Goal: Task Accomplishment & Management: Manage account settings

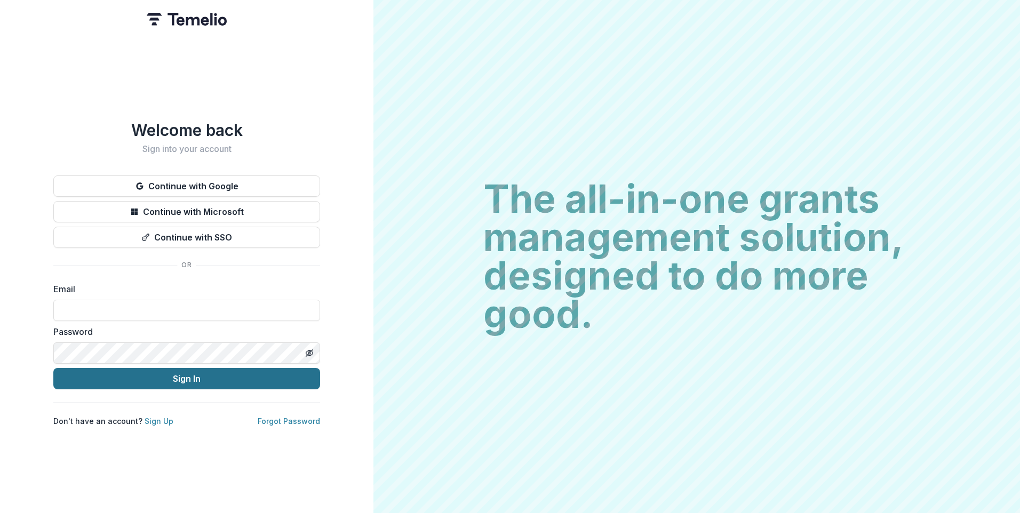
type input "**********"
click at [184, 375] on button "Sign In" at bounding box center [186, 378] width 267 height 21
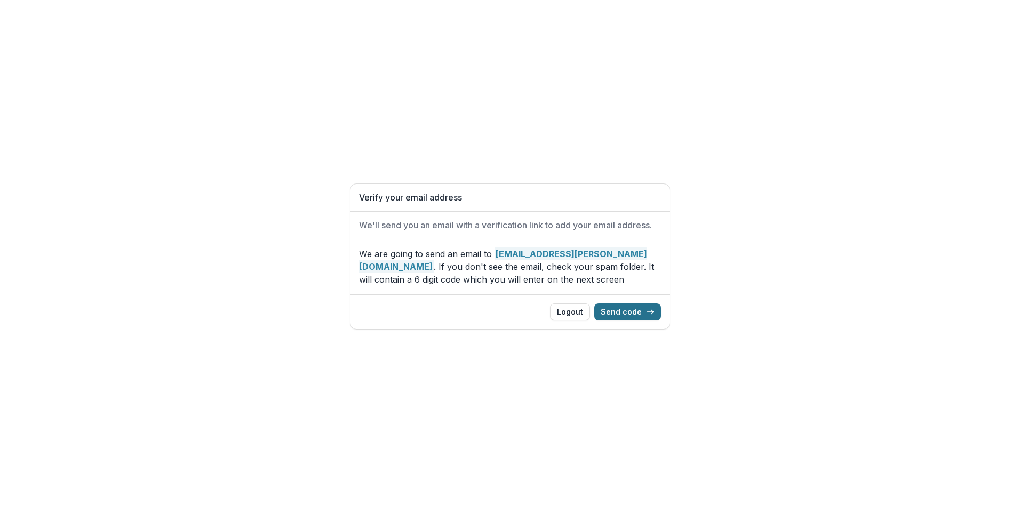
click at [626, 314] on button "Send code" at bounding box center [627, 312] width 67 height 17
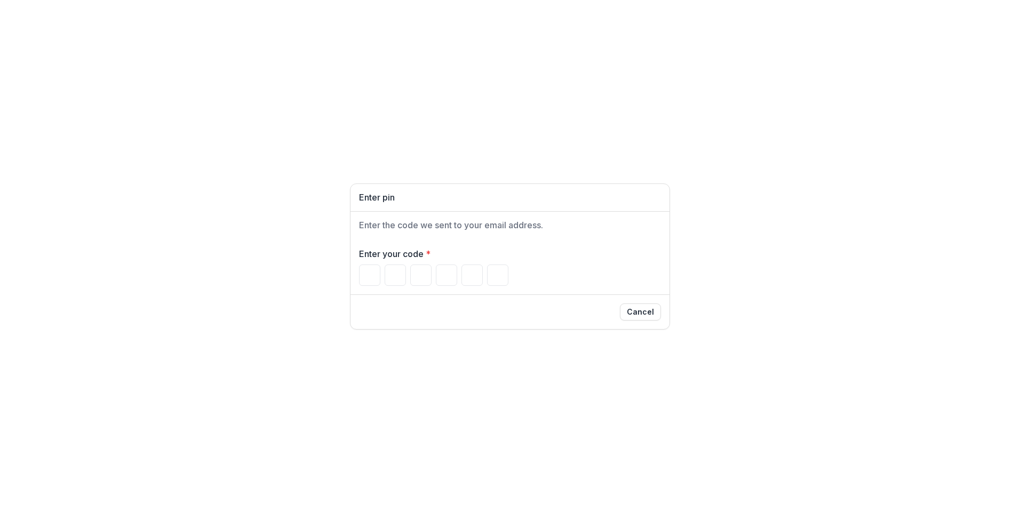
click at [465, 226] on h2 "Enter the code we sent to your email address." at bounding box center [510, 225] width 302 height 10
drag, startPoint x: 257, startPoint y: 412, endPoint x: 303, endPoint y: 356, distance: 72.8
click at [257, 412] on div "Enter pin Enter the code we sent to your email address. Enter your code * Cancel" at bounding box center [510, 256] width 1020 height 513
click at [68, 505] on div "Enter pin Enter the code we sent to your email address. Enter your code * Cancel" at bounding box center [510, 256] width 1020 height 513
click at [469, 193] on h1 "Enter pin" at bounding box center [510, 198] width 302 height 10
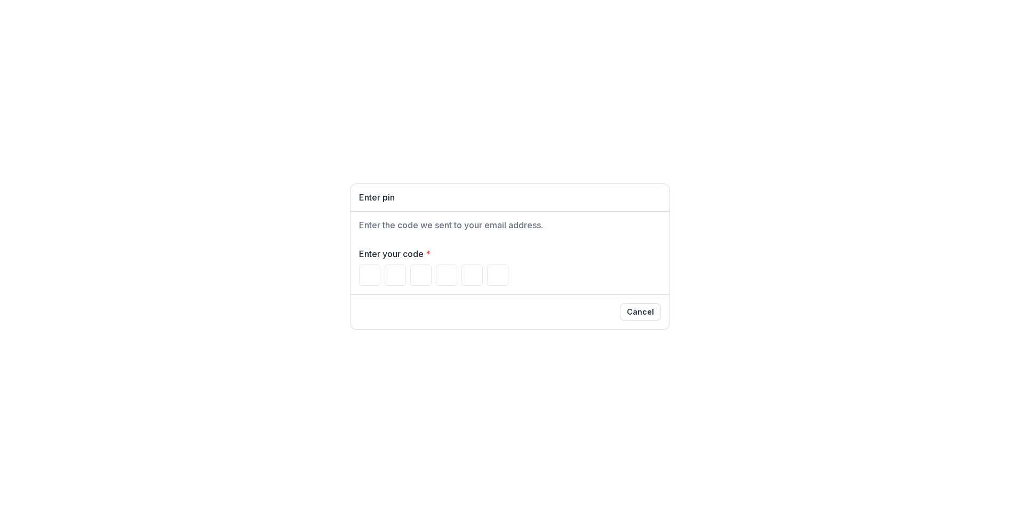
click at [433, 234] on div "Enter the code we sent to your email address." at bounding box center [510, 225] width 319 height 27
click at [414, 275] on input "Please enter your pin code" at bounding box center [420, 275] width 21 height 21
type input "*"
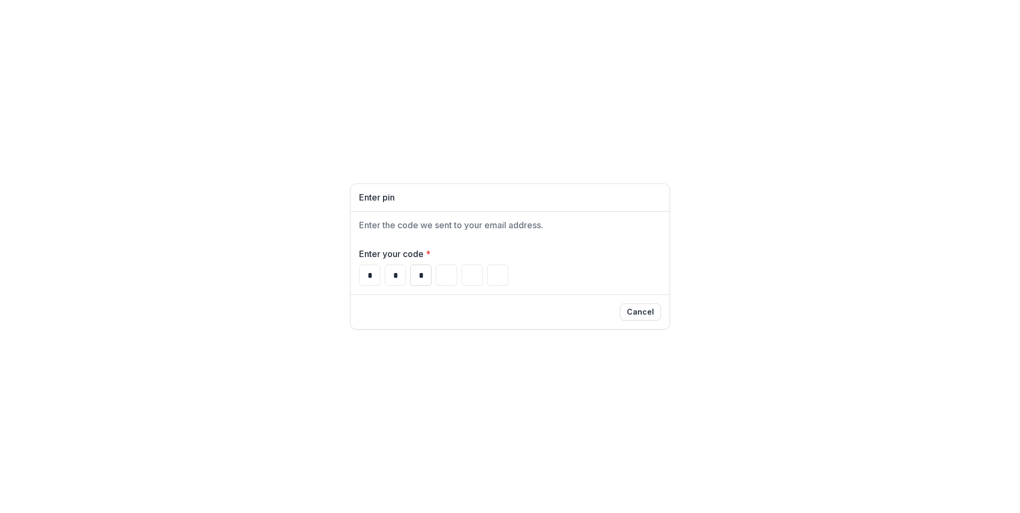
type input "*"
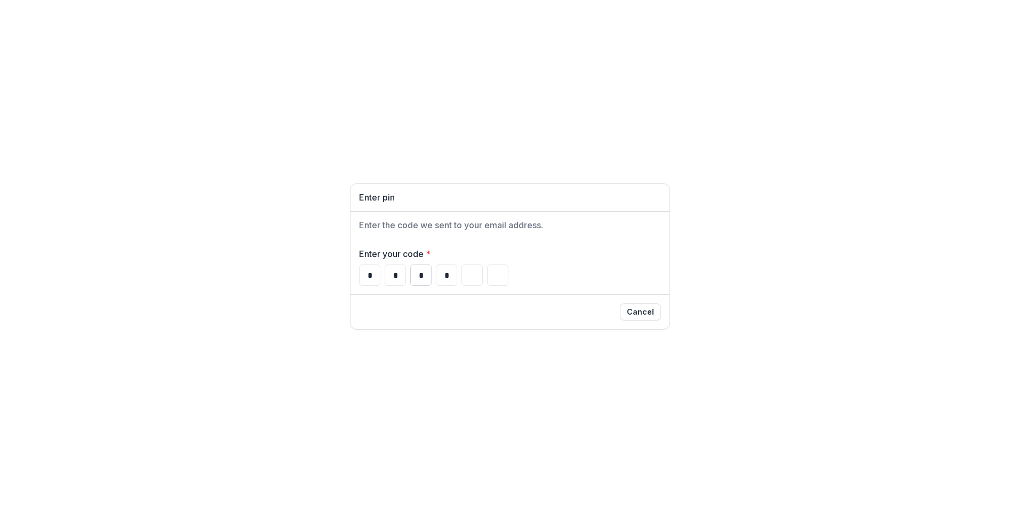
type input "*"
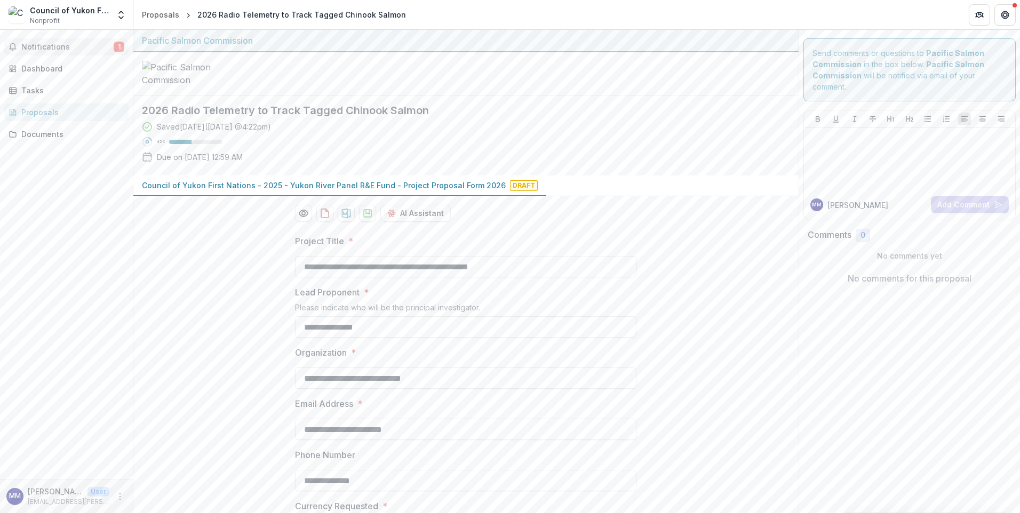
click at [55, 51] on span "Notifications" at bounding box center [67, 47] width 92 height 9
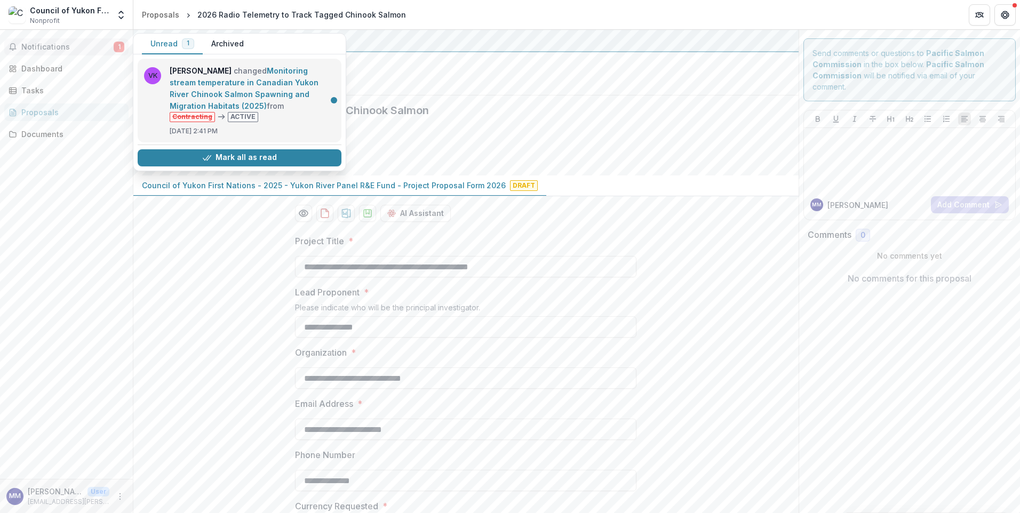
click at [274, 81] on link "Monitoring stream temperature in Canadian Yukon River Chinook Salmon Spawning a…" at bounding box center [244, 88] width 149 height 44
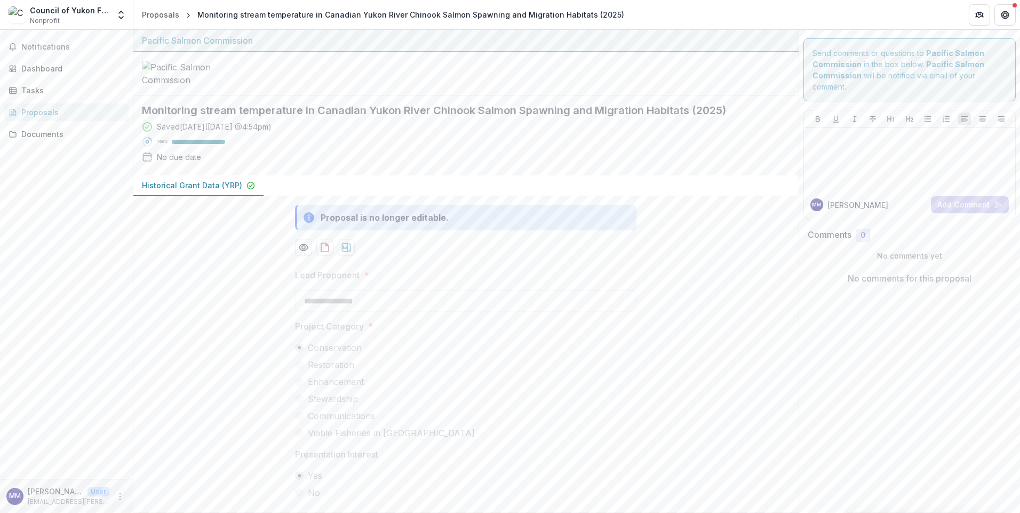
click at [34, 115] on div "Proposals" at bounding box center [70, 112] width 99 height 11
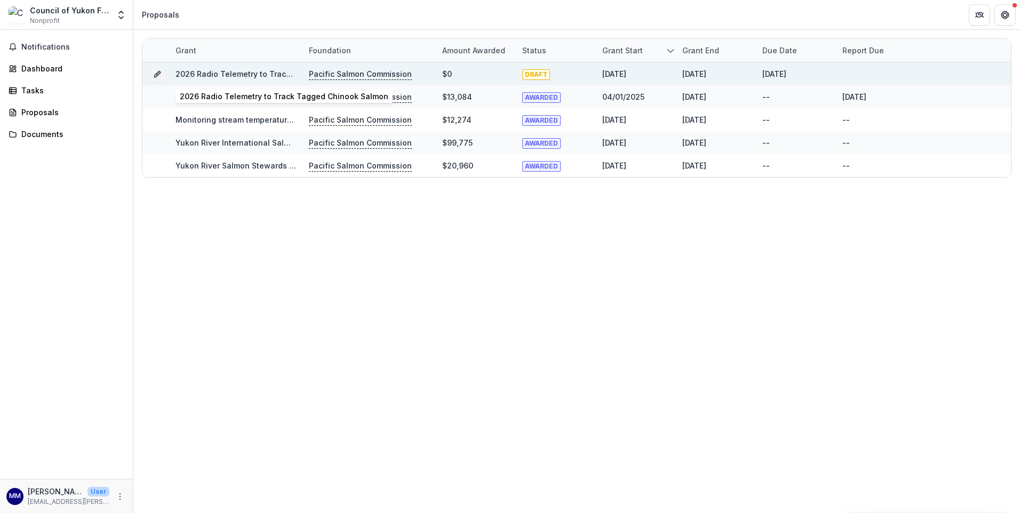
click at [239, 71] on link "2026 Radio Telemetry to Track Tagged Chinook Salmon" at bounding box center [280, 73] width 209 height 9
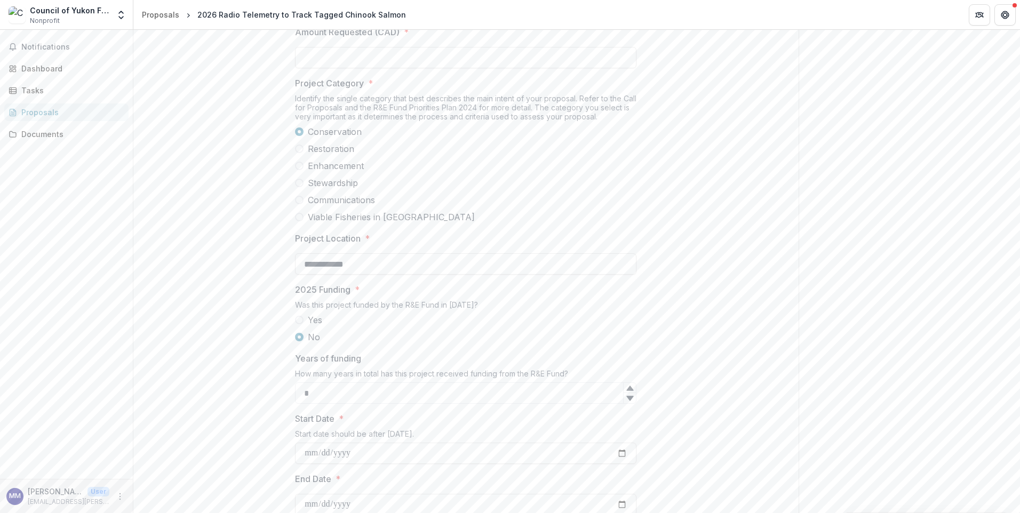
scroll to position [787, 0]
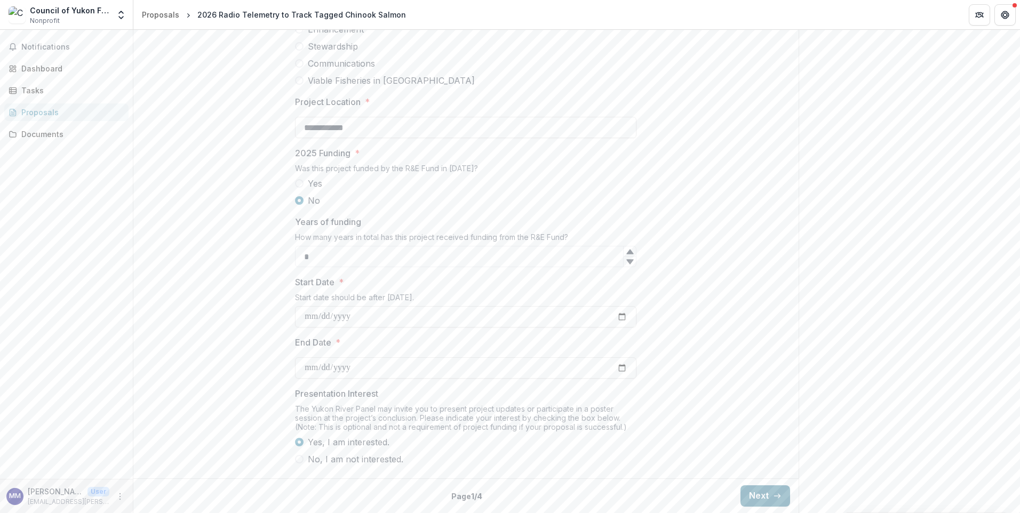
click at [774, 498] on icon "button" at bounding box center [777, 496] width 9 height 9
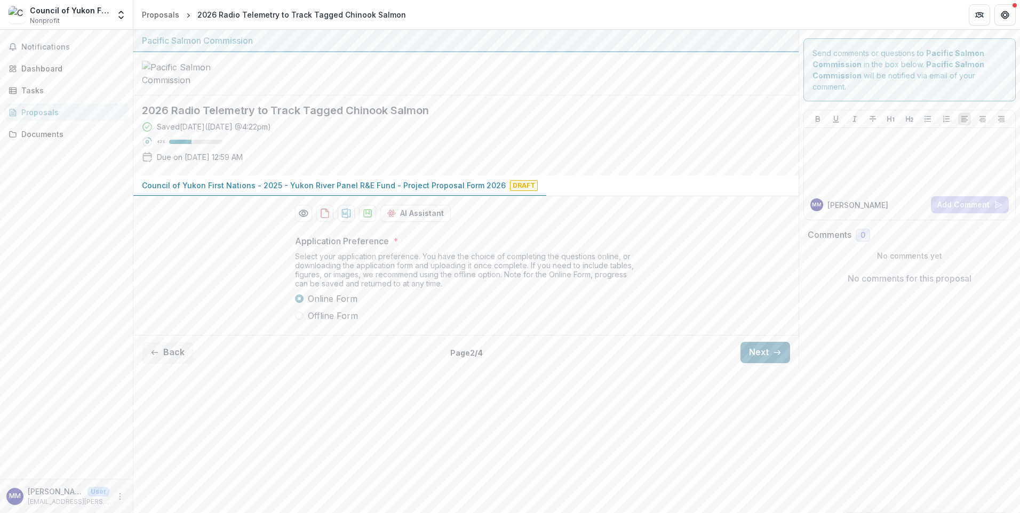
scroll to position [0, 0]
click at [767, 363] on button "Next" at bounding box center [766, 352] width 50 height 21
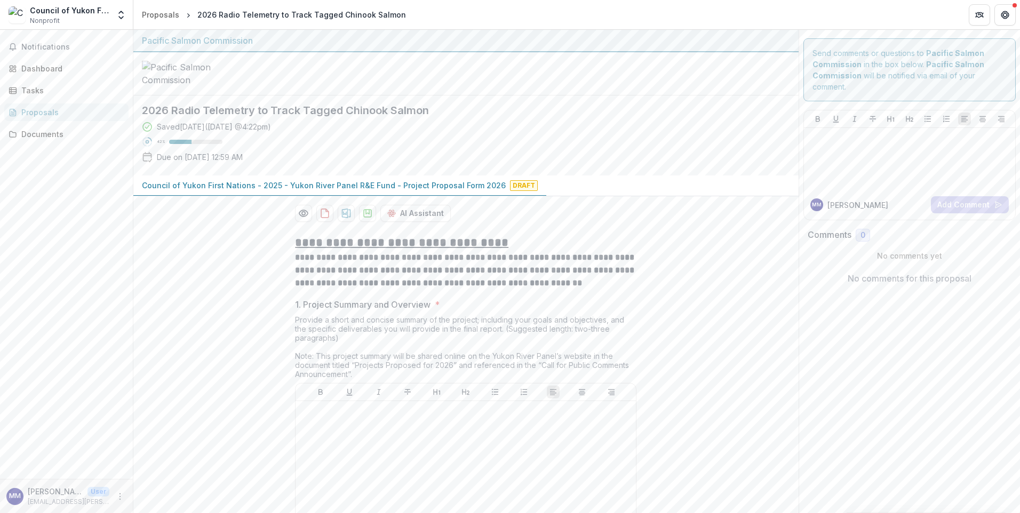
click at [33, 108] on div "Proposals" at bounding box center [70, 112] width 99 height 11
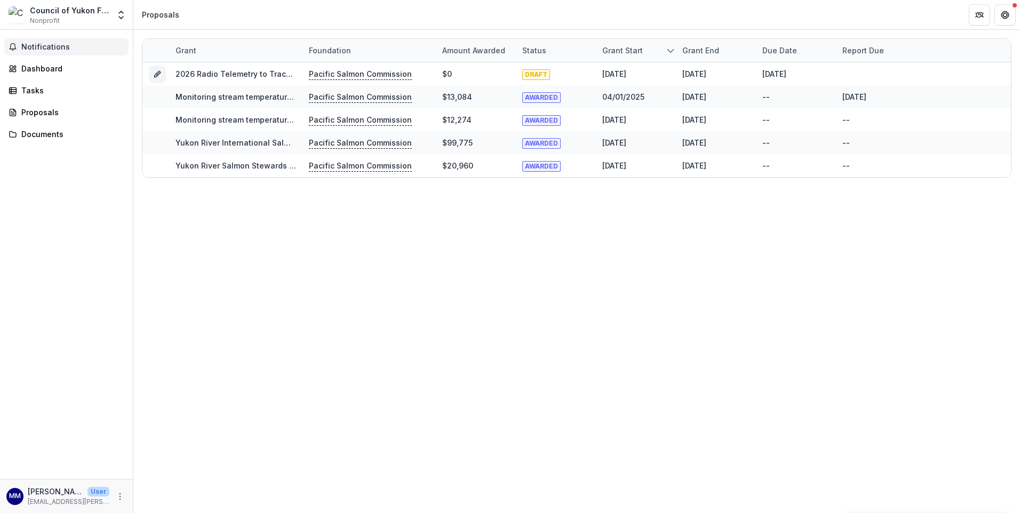
click at [50, 50] on span "Notifications" at bounding box center [72, 47] width 103 height 9
click at [32, 204] on div "Notifications Unread 0 Archived You don't have any unread notifications We'll n…" at bounding box center [66, 254] width 133 height 449
click at [44, 106] on link "Proposals" at bounding box center [66, 113] width 124 height 18
click at [39, 48] on span "Notifications" at bounding box center [72, 47] width 103 height 9
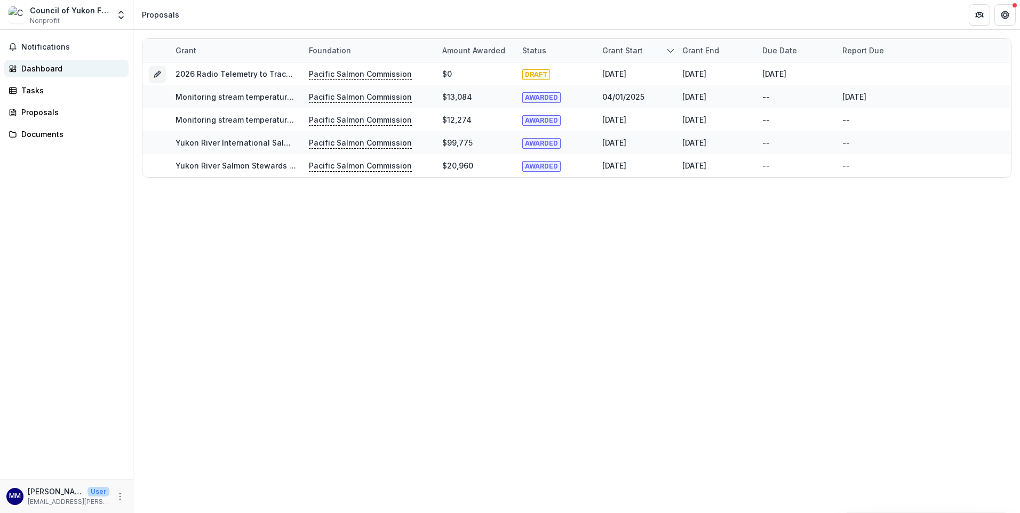
click at [42, 68] on div "Dashboard" at bounding box center [70, 68] width 99 height 11
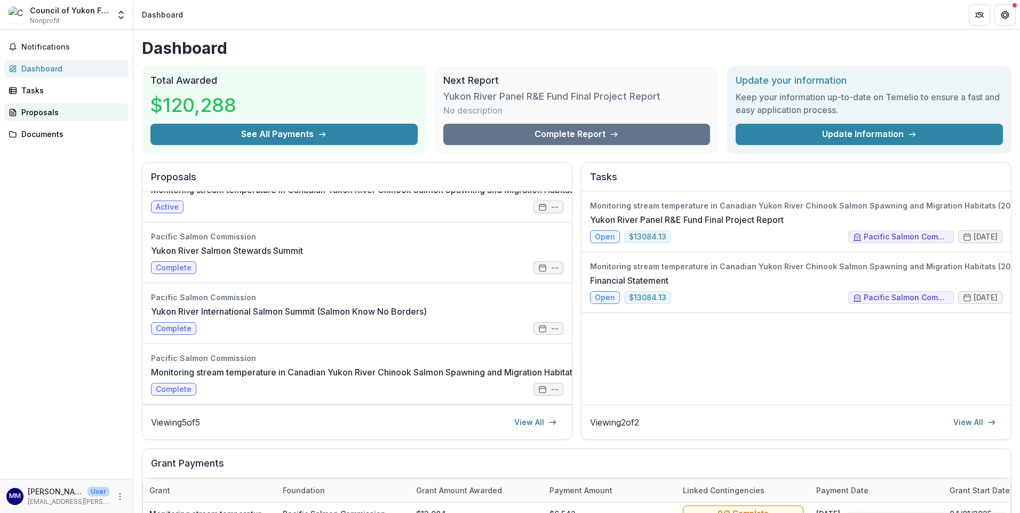
click at [48, 112] on div "Proposals" at bounding box center [70, 112] width 99 height 11
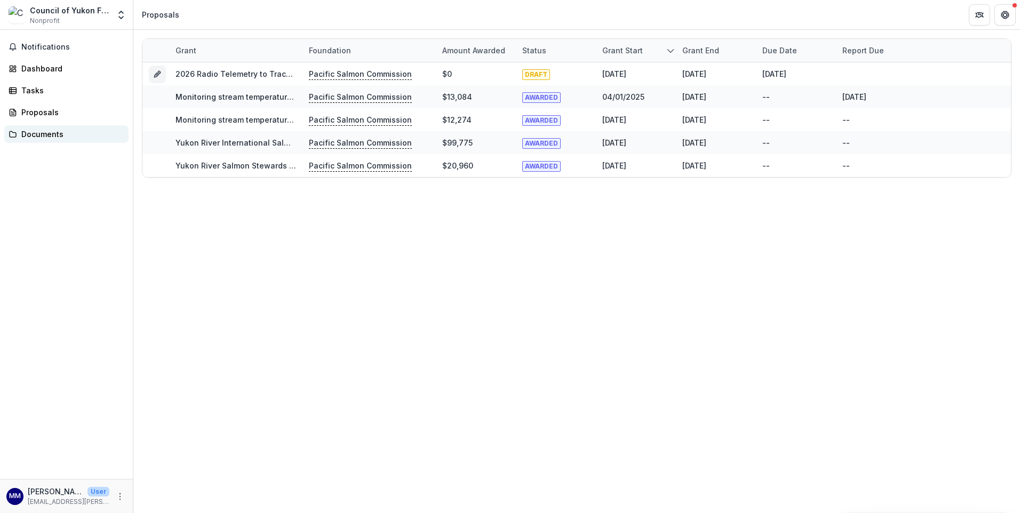
click at [51, 131] on div "Documents" at bounding box center [70, 134] width 99 height 11
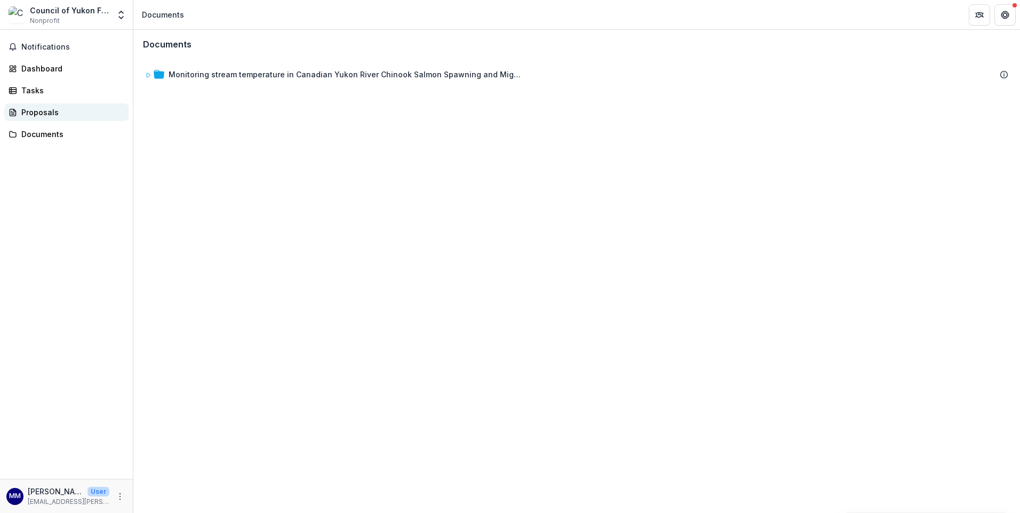
click at [40, 117] on div "Proposals" at bounding box center [70, 112] width 99 height 11
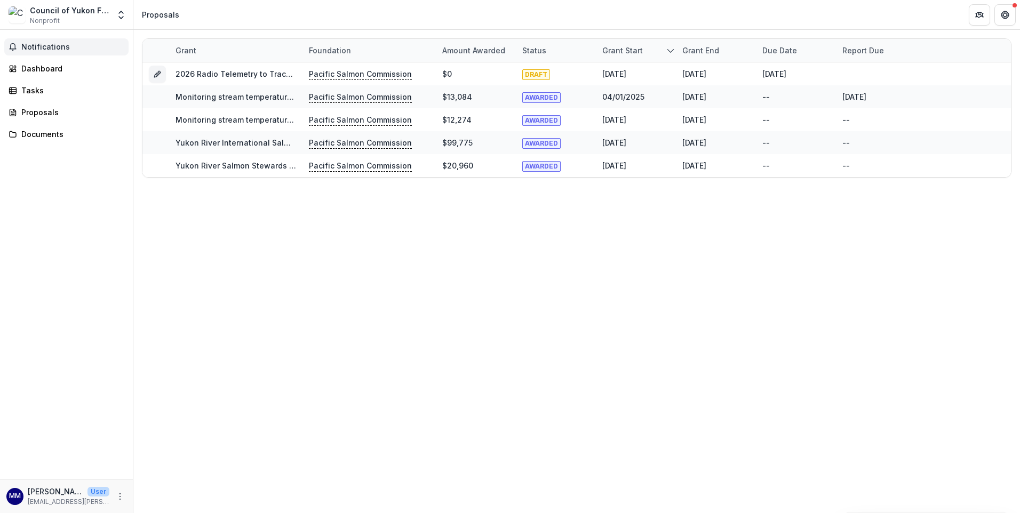
click at [44, 47] on span "Notifications" at bounding box center [72, 47] width 103 height 9
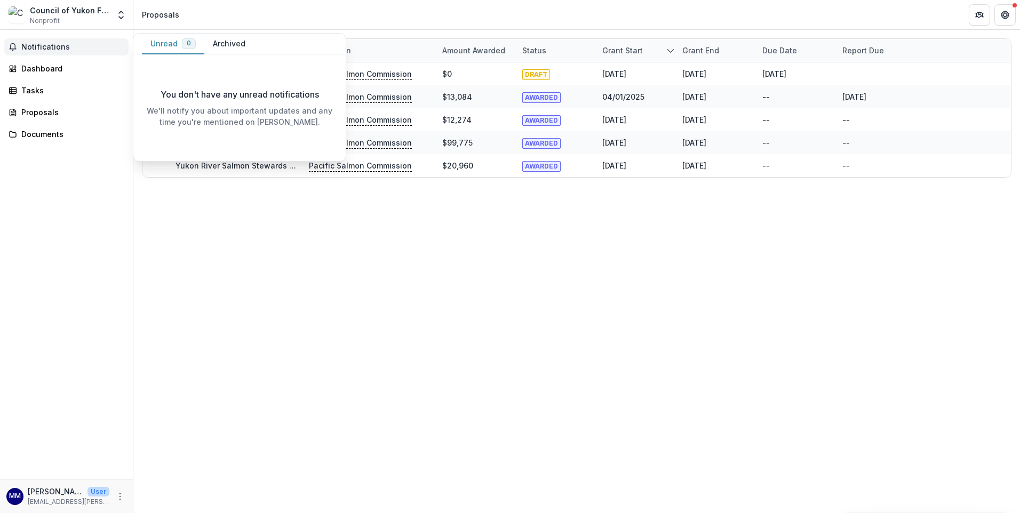
click at [60, 11] on div "Council of Yukon First Nations" at bounding box center [69, 10] width 79 height 11
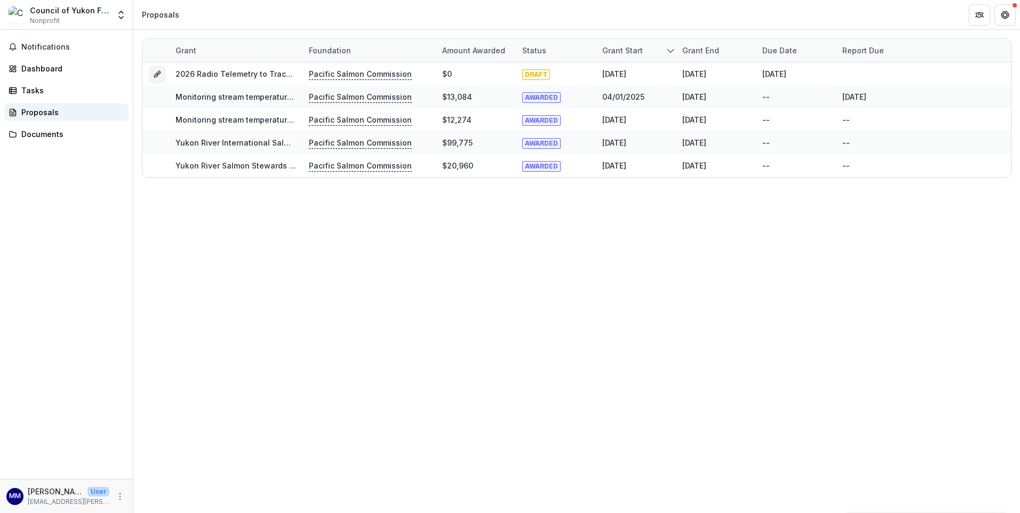
click at [38, 112] on div "Proposals" at bounding box center [70, 112] width 99 height 11
click at [42, 110] on div "Proposals" at bounding box center [70, 112] width 99 height 11
click at [163, 15] on div "Proposals" at bounding box center [160, 14] width 37 height 11
click at [49, 45] on span "Notifications" at bounding box center [72, 47] width 103 height 9
click at [66, 11] on div "Council of Yukon First Nations" at bounding box center [69, 10] width 79 height 11
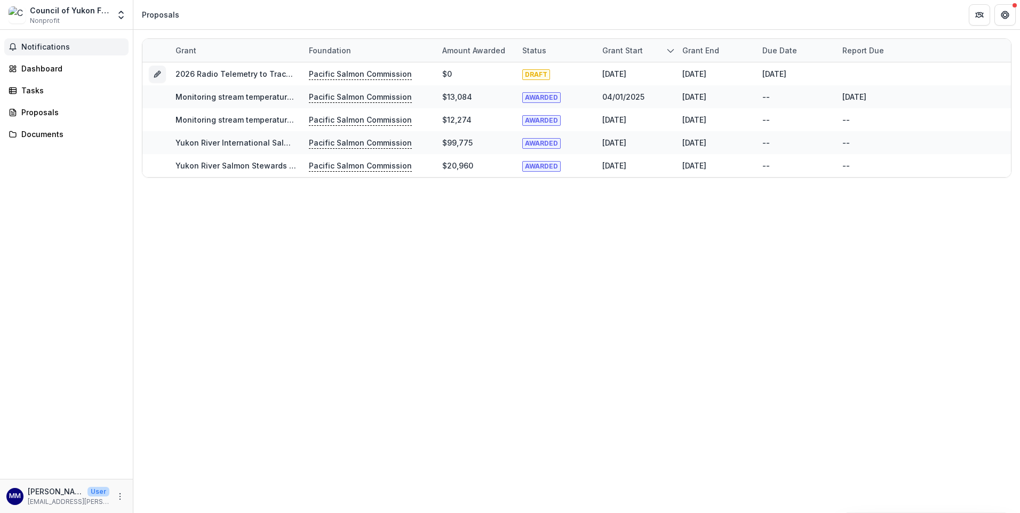
click at [66, 11] on div "Council of Yukon First Nations" at bounding box center [69, 10] width 79 height 11
click at [30, 70] on div "Dashboard" at bounding box center [70, 68] width 99 height 11
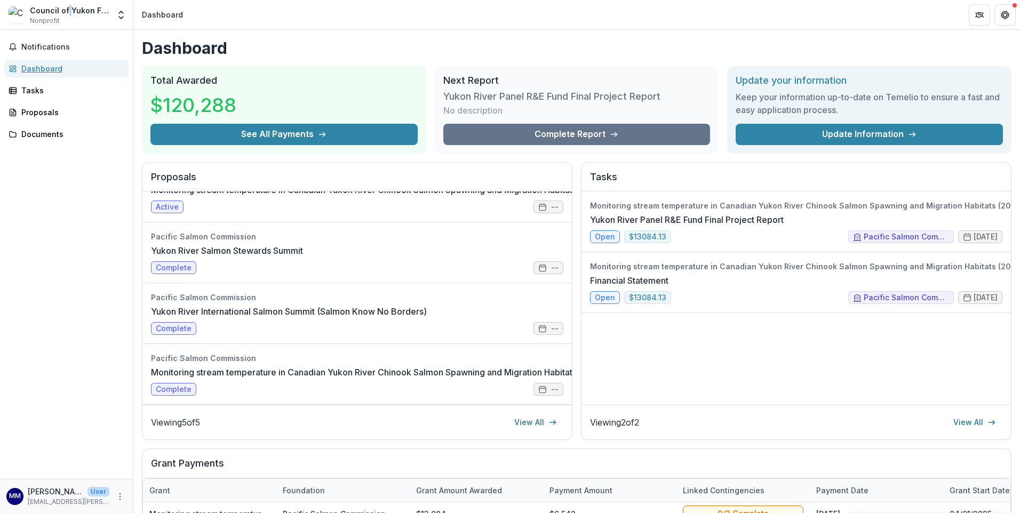
scroll to position [218, 0]
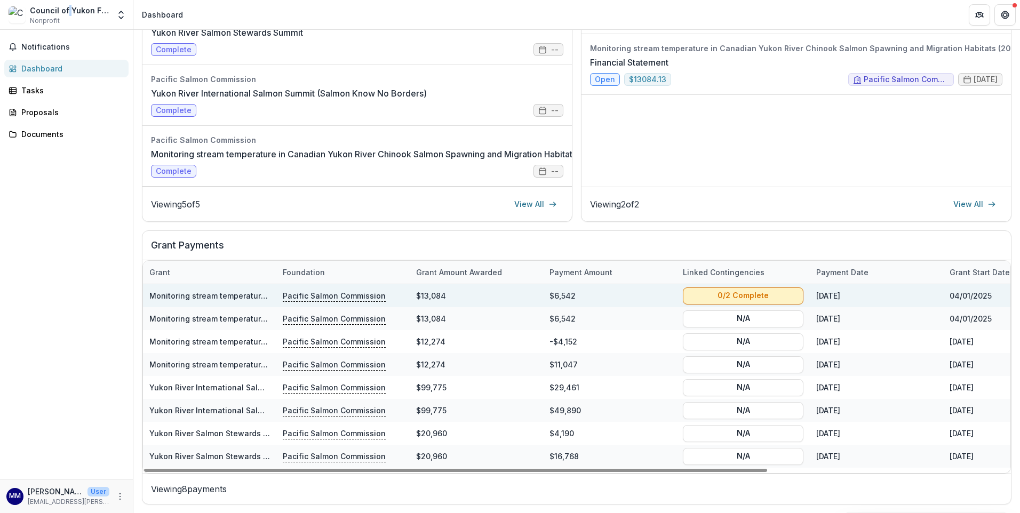
click at [707, 291] on button "0/2 Complete" at bounding box center [743, 295] width 121 height 17
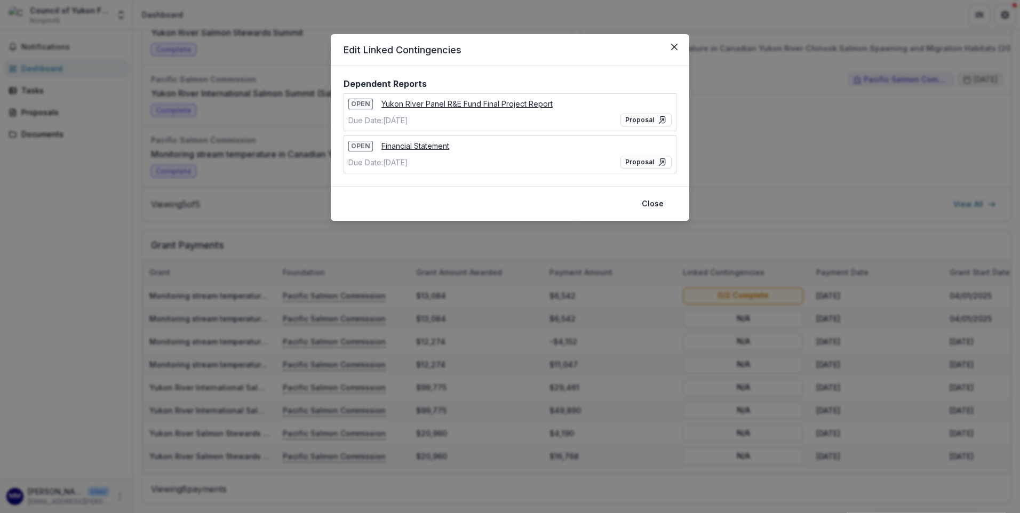
click at [685, 45] on header "Edit Linked Contingencies" at bounding box center [510, 50] width 359 height 32
drag, startPoint x: 685, startPoint y: 45, endPoint x: 680, endPoint y: 46, distance: 5.4
click at [680, 46] on button "Close" at bounding box center [674, 46] width 17 height 17
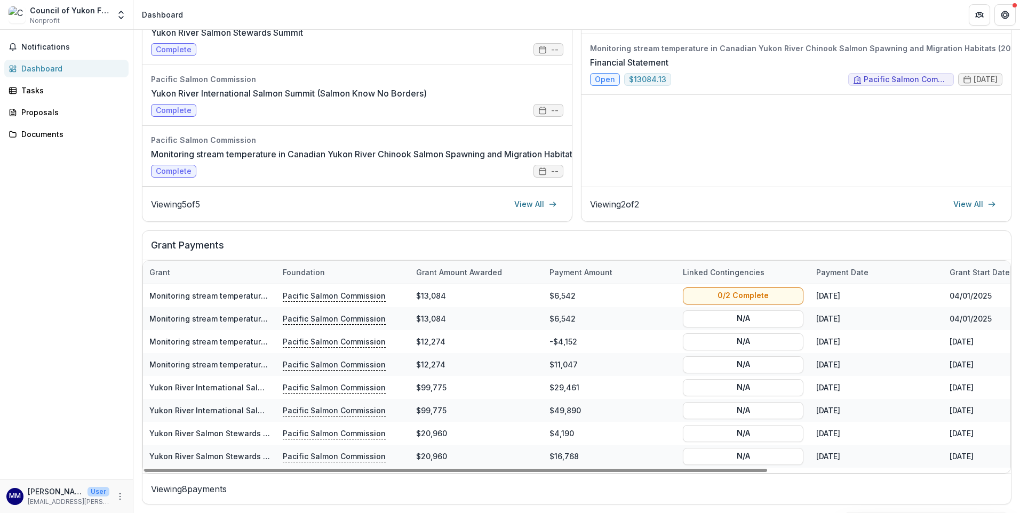
click at [405, 192] on div "Viewing 5 of 5 View All" at bounding box center [356, 204] width 429 height 35
click at [757, 218] on div "Viewing 2 of 2 View All" at bounding box center [796, 204] width 429 height 35
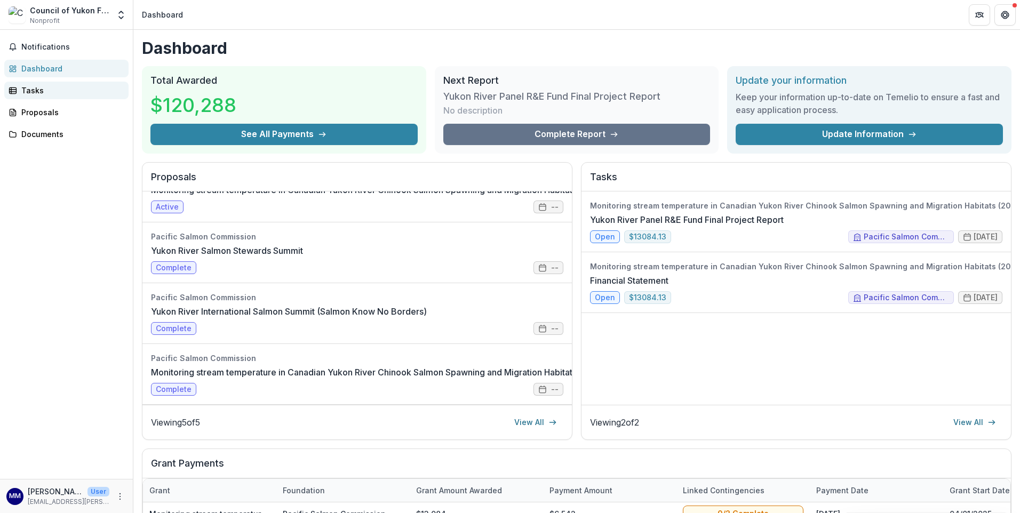
click at [39, 90] on div "Tasks" at bounding box center [70, 90] width 99 height 11
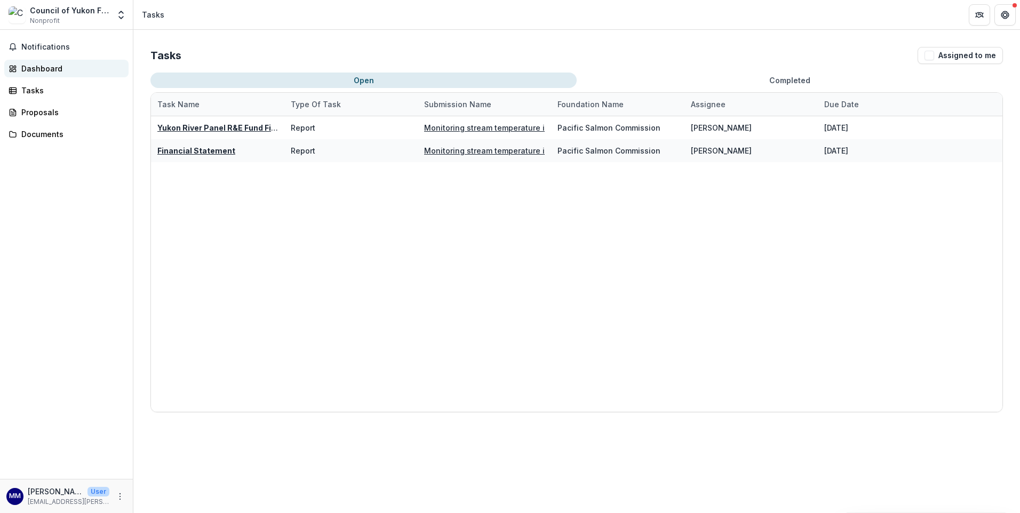
click at [46, 68] on div "Dashboard" at bounding box center [70, 68] width 99 height 11
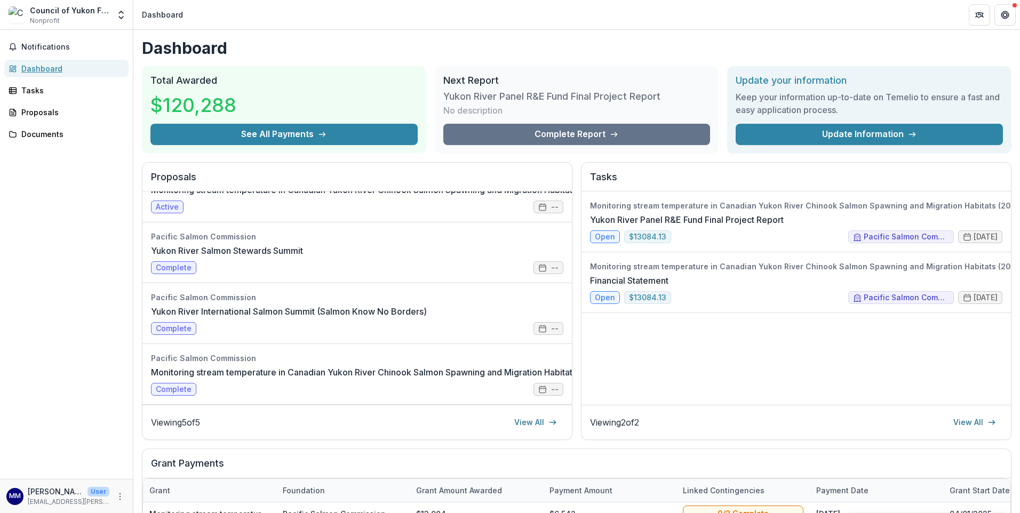
scroll to position [218, 0]
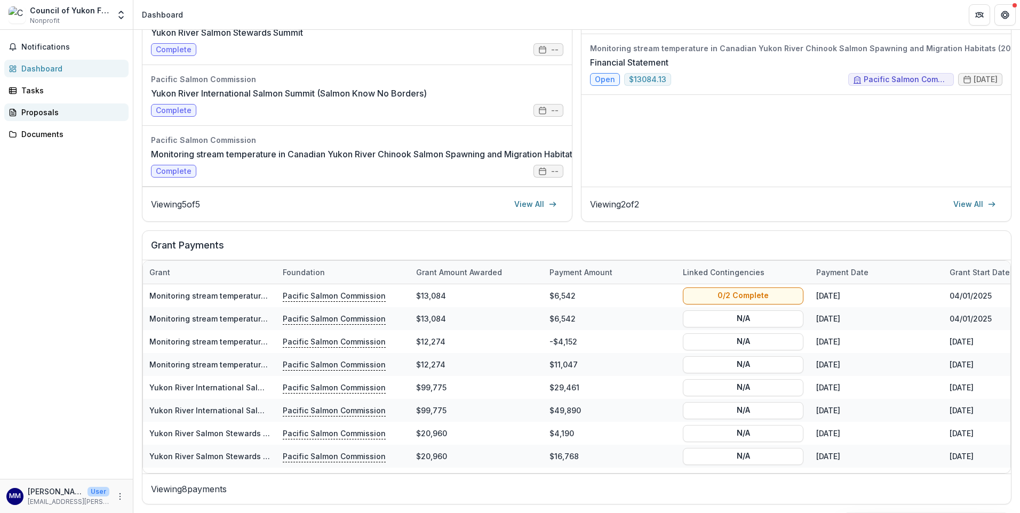
click at [42, 112] on div "Proposals" at bounding box center [70, 112] width 99 height 11
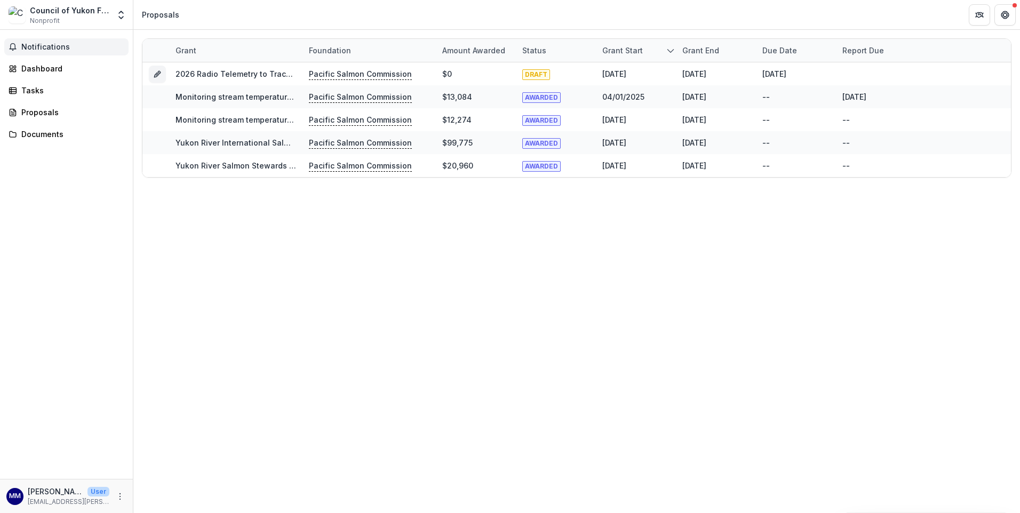
click at [37, 46] on span "Notifications" at bounding box center [72, 47] width 103 height 9
click at [61, 12] on div "Council of Yukon First Nations" at bounding box center [69, 10] width 79 height 11
click at [51, 67] on div "Dashboard" at bounding box center [70, 68] width 99 height 11
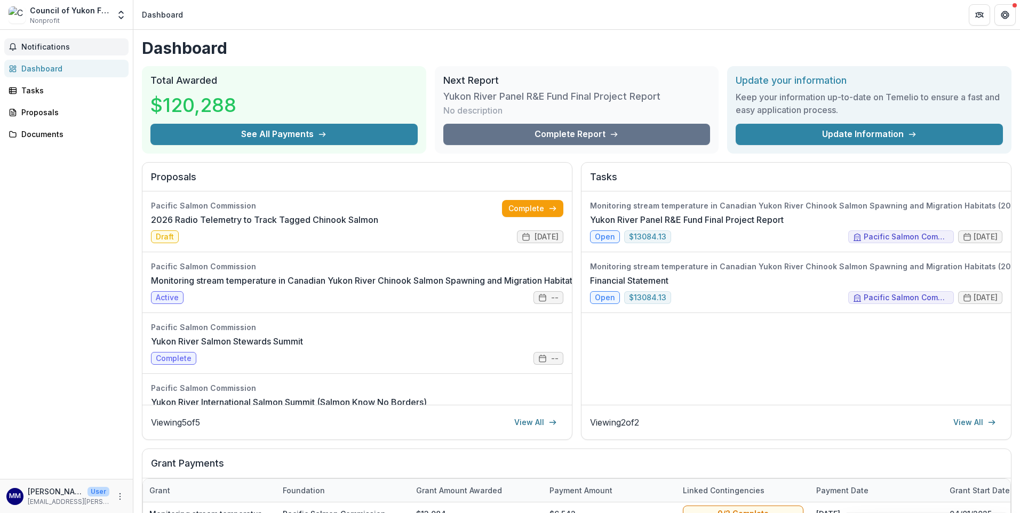
click at [47, 41] on button "Notifications" at bounding box center [66, 46] width 124 height 17
